Goal: Transaction & Acquisition: Purchase product/service

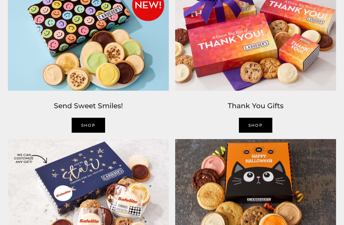
scroll to position [723, 0]
click at [42, 94] on img at bounding box center [88, 37] width 167 height 114
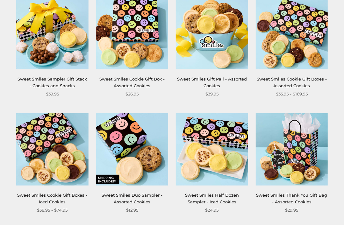
scroll to position [257, 0]
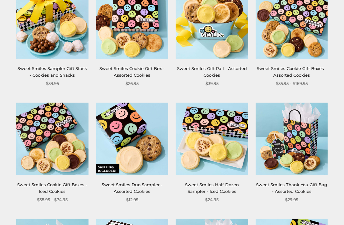
click at [125, 185] on link "Sweet Smiles Duo Sampler - Assorted Cookies" at bounding box center [132, 188] width 61 height 12
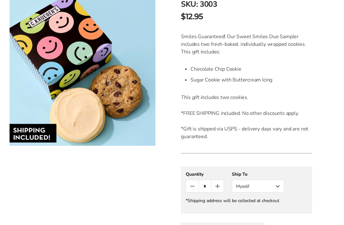
scroll to position [162, 0]
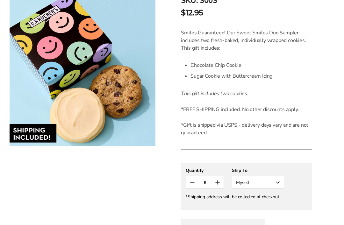
click at [280, 185] on button "Myself" at bounding box center [258, 183] width 52 height 13
click at [270, 207] on button "Other Recipient" at bounding box center [258, 205] width 52 height 11
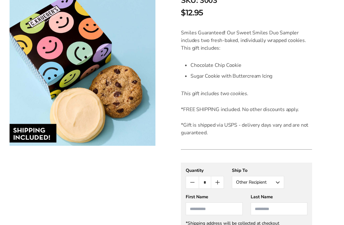
click at [196, 209] on input "First Name" at bounding box center [214, 209] width 57 height 13
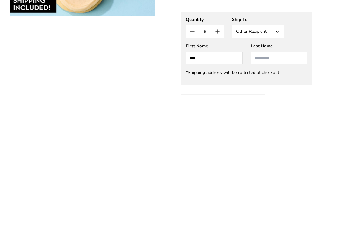
type input "***"
click at [260, 182] on input "Last Name" at bounding box center [279, 188] width 57 height 13
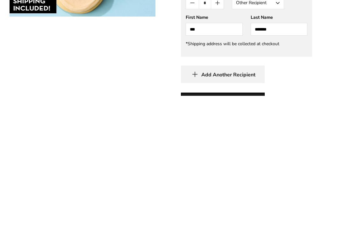
scroll to position [218, 0]
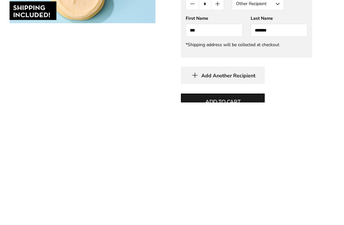
type input "*******"
click at [237, 221] on span "Add to cart" at bounding box center [223, 225] width 35 height 8
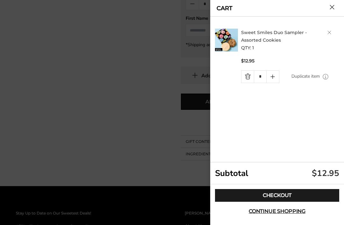
click at [284, 202] on link "Checkout" at bounding box center [277, 195] width 124 height 13
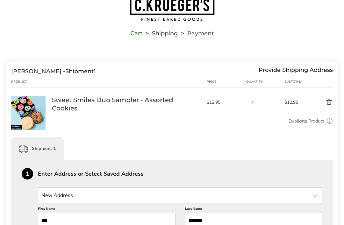
scroll to position [32, 0]
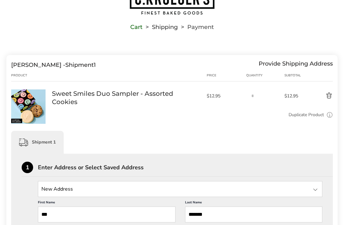
click at [85, 190] on input "State" at bounding box center [180, 189] width 285 height 16
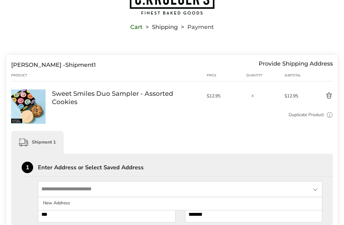
scroll to position [34, 0]
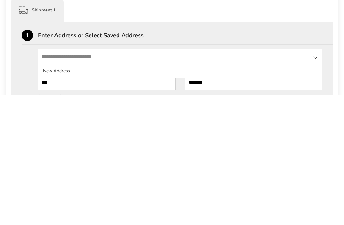
click at [62, 195] on li "New Address" at bounding box center [180, 200] width 284 height 11
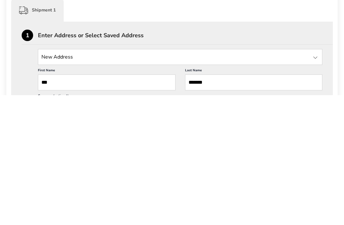
scroll to position [164, 0]
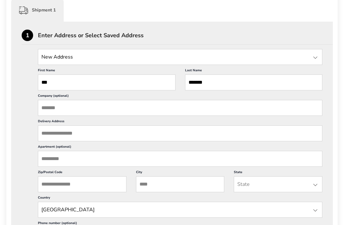
click at [79, 135] on input "Delivery Address" at bounding box center [180, 134] width 285 height 16
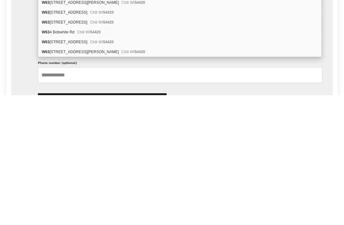
scroll to position [215, 0]
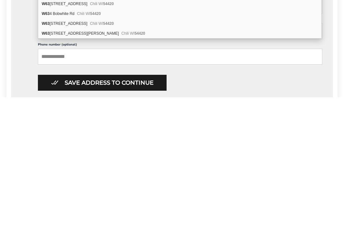
click at [289, 156] on div "W63 4 Hill Rd Chili WI 54420" at bounding box center [179, 161] width 283 height 10
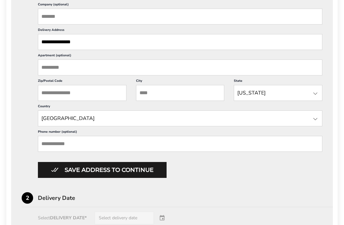
scroll to position [249, 0]
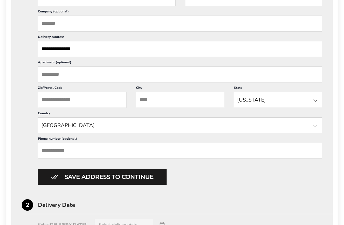
click at [87, 57] on input "**********" at bounding box center [180, 49] width 285 height 16
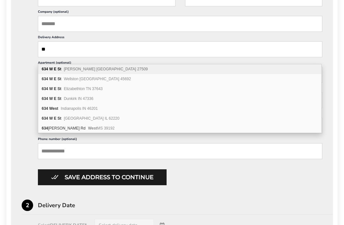
type input "*"
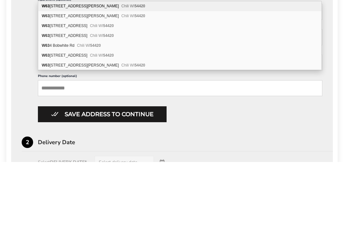
type input "**********"
click at [317, 123] on div at bounding box center [316, 127] width 8 height 8
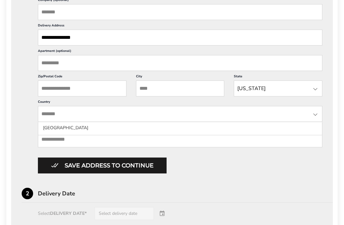
scroll to position [258, 0]
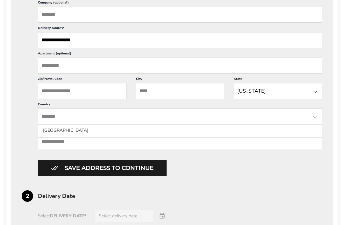
click at [81, 99] on input "Zip/Postal Code" at bounding box center [82, 91] width 89 height 16
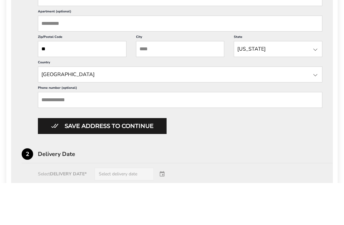
type input "*"
type input "*****"
click at [161, 83] on input "City" at bounding box center [180, 91] width 89 height 16
type input "*"
type input "******"
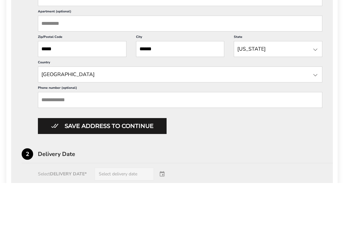
click at [317, 88] on div at bounding box center [316, 92] width 8 height 8
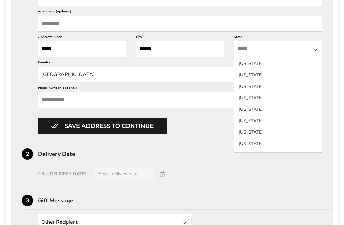
scroll to position [512, 0]
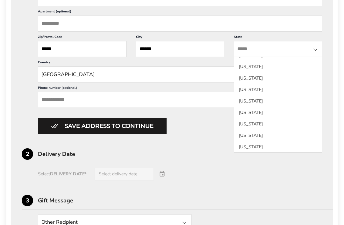
click at [263, 84] on li "South Carolina" at bounding box center [278, 78] width 88 height 11
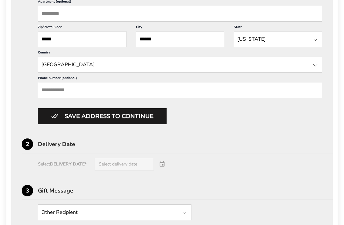
scroll to position [311, 0]
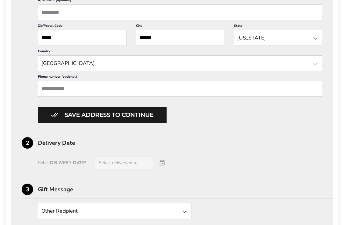
click at [166, 170] on div "Select DELIVERY DATE* Select delivery date" at bounding box center [172, 163] width 301 height 13
click at [162, 170] on div "Select DELIVERY DATE* Select delivery date" at bounding box center [172, 163] width 301 height 13
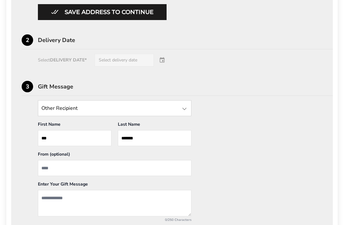
scroll to position [414, 0]
click at [119, 20] on button "Save address to continue" at bounding box center [102, 12] width 129 height 16
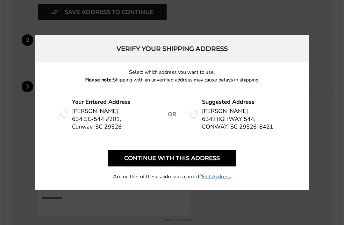
click at [66, 124] on p "Your Entered Address Eva Simmons 634 SC-544 #201, Conway, SC 29526" at bounding box center [107, 114] width 102 height 45
click at [209, 167] on button "Continue with this address" at bounding box center [171, 158] width 127 height 17
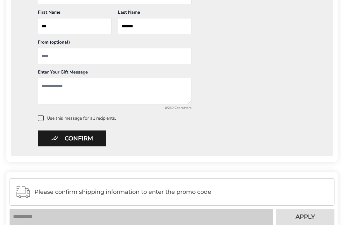
scroll to position [335, 0]
click at [45, 57] on input "From" at bounding box center [115, 56] width 154 height 16
type input "**********"
click at [51, 86] on textarea "Add a message" at bounding box center [115, 91] width 154 height 26
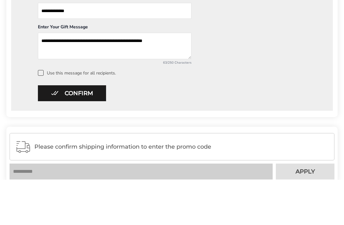
scroll to position [381, 0]
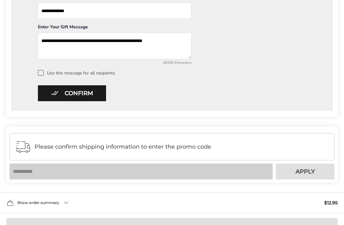
type textarea "**********"
click at [97, 96] on button "Confirm" at bounding box center [72, 93] width 68 height 16
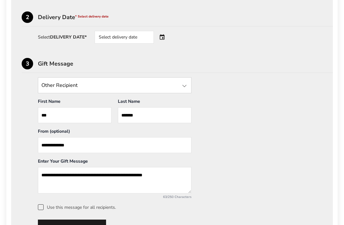
scroll to position [243, 0]
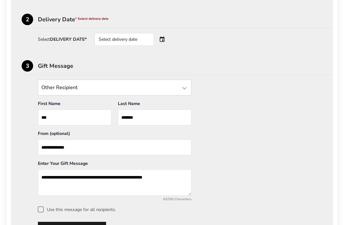
click at [167, 41] on div "Select delivery date" at bounding box center [133, 39] width 77 height 13
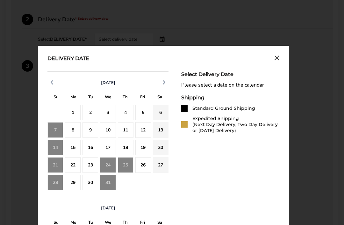
scroll to position [244, 0]
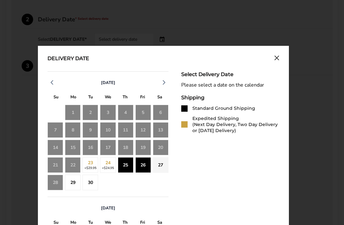
click at [127, 166] on div "25" at bounding box center [126, 165] width 16 height 16
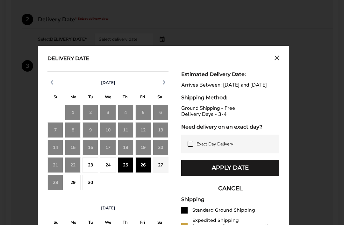
click at [242, 176] on button "Apply Date" at bounding box center [230, 168] width 98 height 16
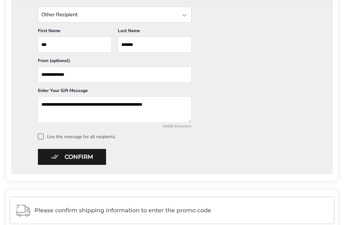
scroll to position [317, 0]
click at [97, 159] on button "Confirm" at bounding box center [72, 157] width 68 height 16
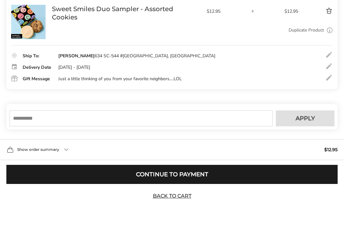
scroll to position [108, 0]
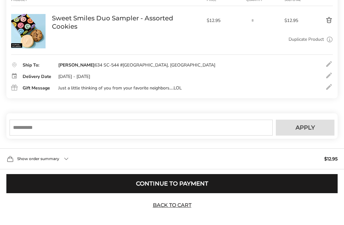
click at [179, 193] on button "Continue to Payment" at bounding box center [171, 183] width 331 height 19
